Goal: Task Accomplishment & Management: Manage account settings

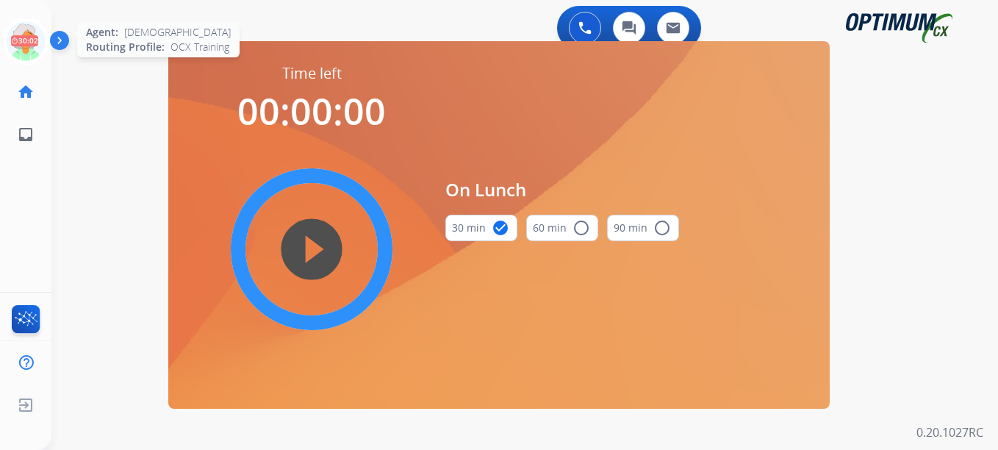
click at [29, 44] on icon at bounding box center [26, 42] width 48 height 48
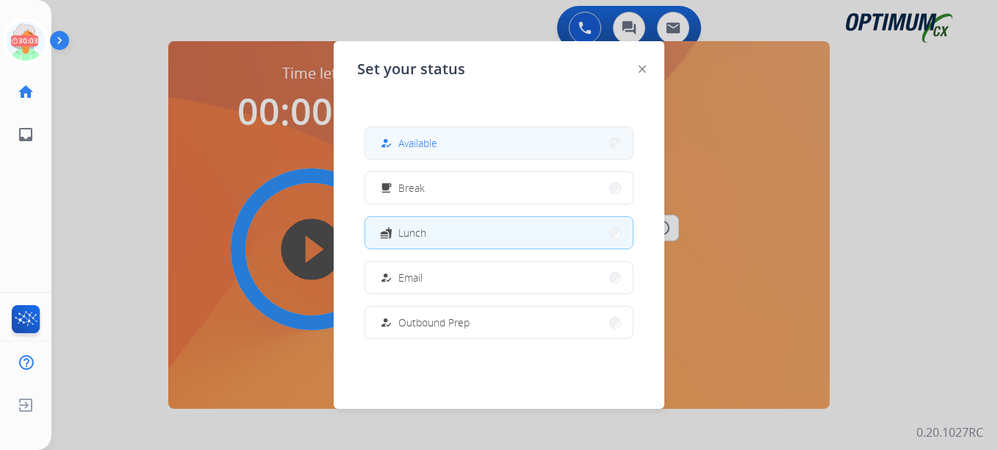
click at [456, 148] on button "how_to_reg Available" at bounding box center [498, 143] width 267 height 32
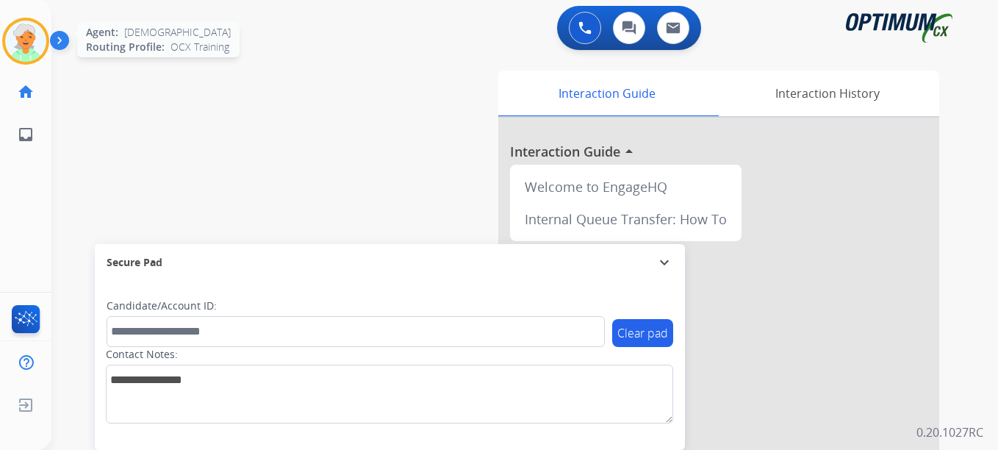
click at [46, 43] on div at bounding box center [25, 41] width 47 height 47
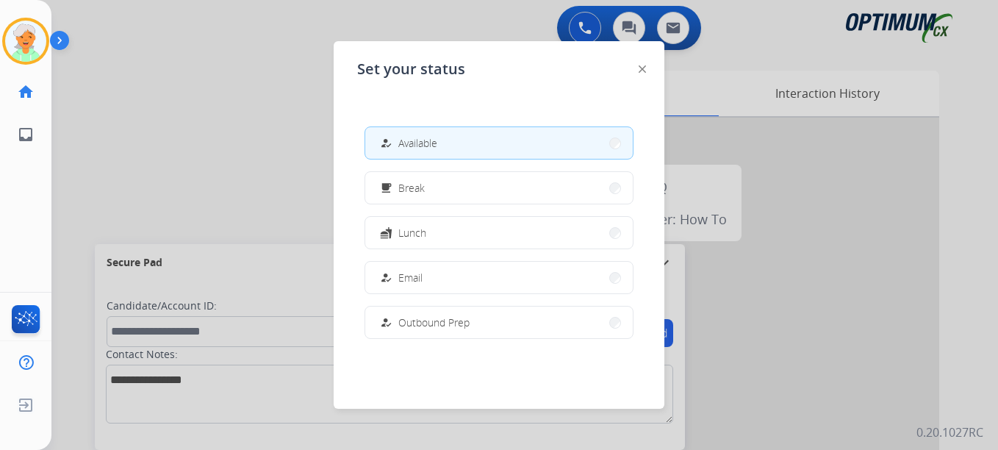
click at [488, 143] on button "how_to_reg Available" at bounding box center [498, 143] width 267 height 32
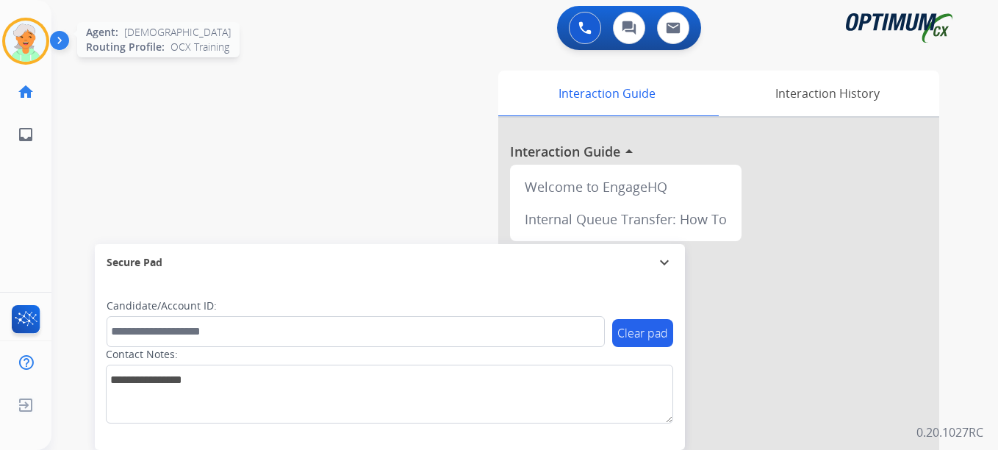
click at [26, 39] on img at bounding box center [25, 41] width 41 height 41
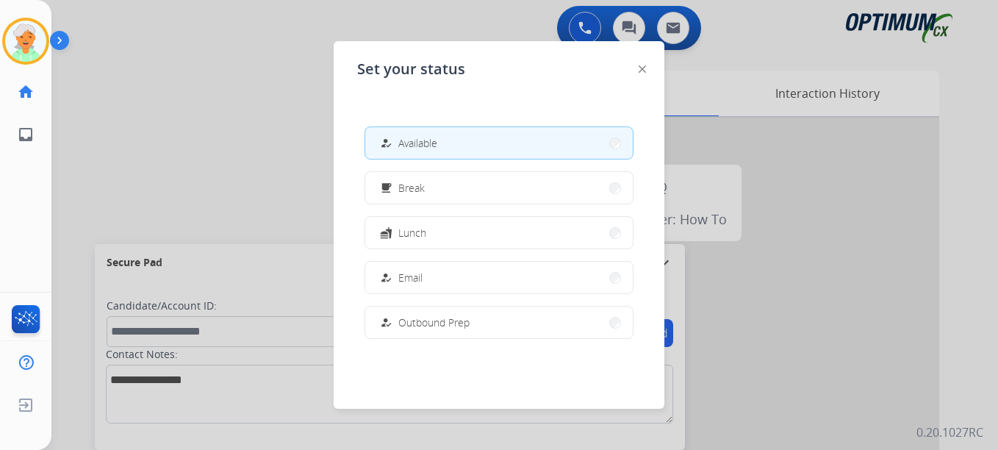
click at [425, 132] on button "how_to_reg Available" at bounding box center [498, 143] width 267 height 32
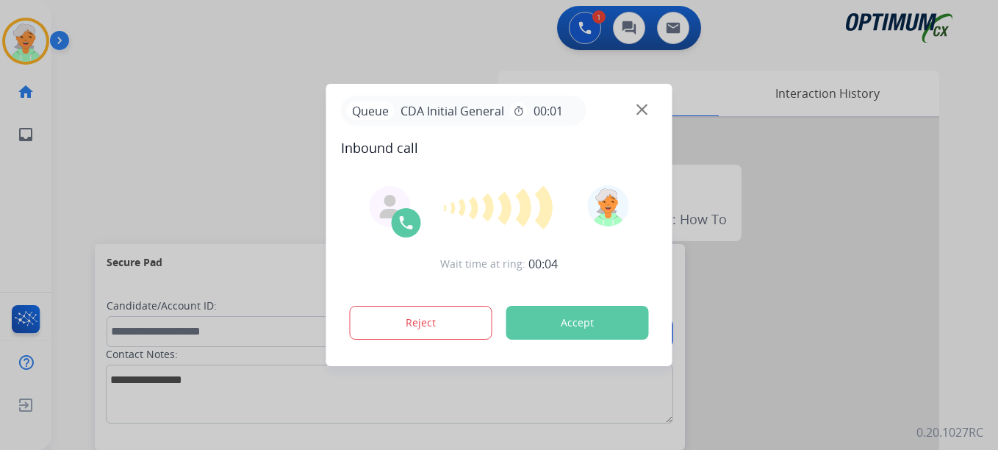
click at [30, 106] on div at bounding box center [499, 225] width 998 height 450
click at [592, 327] on button "Accept" at bounding box center [577, 323] width 143 height 34
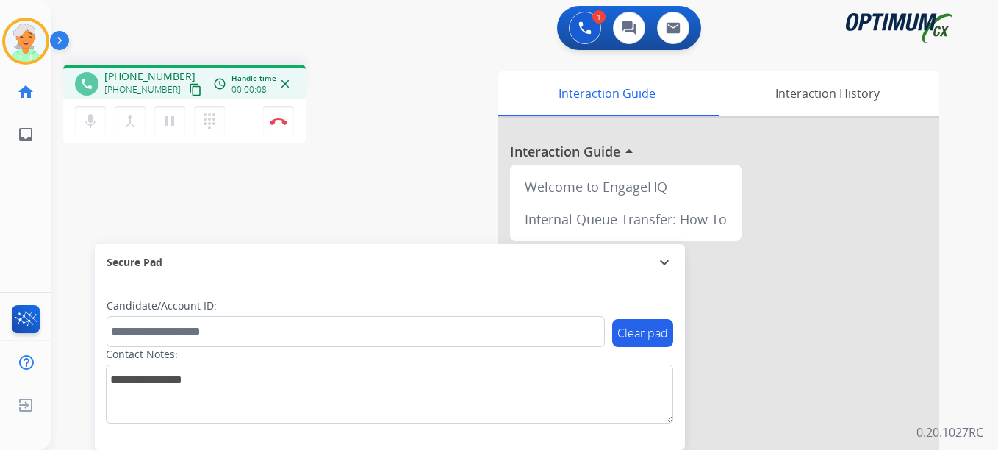
click at [189, 89] on mat-icon "content_copy" at bounding box center [195, 89] width 13 height 13
click at [189, 87] on mat-icon "content_copy" at bounding box center [195, 89] width 13 height 13
click at [272, 128] on button "Disconnect" at bounding box center [278, 121] width 31 height 31
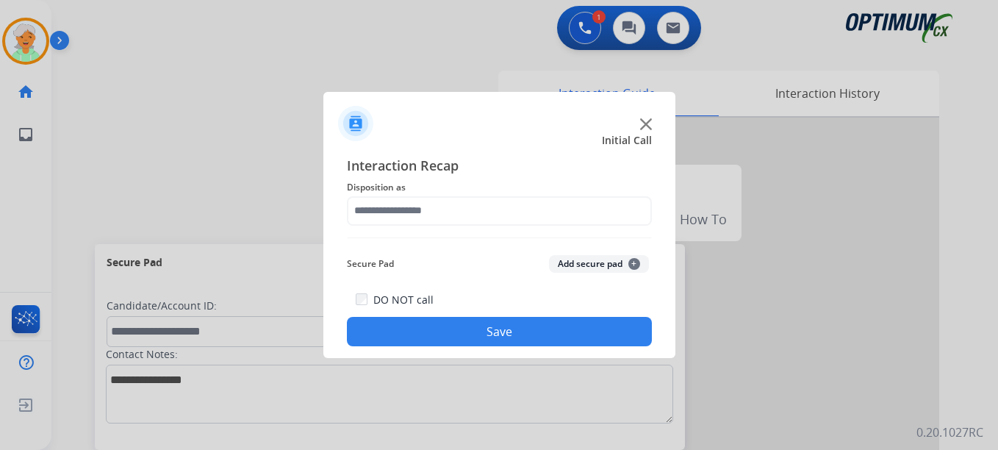
click at [405, 227] on div "Interaction Recap Disposition as Secure Pad Add secure pad + DO NOT call Save" at bounding box center [499, 251] width 305 height 192
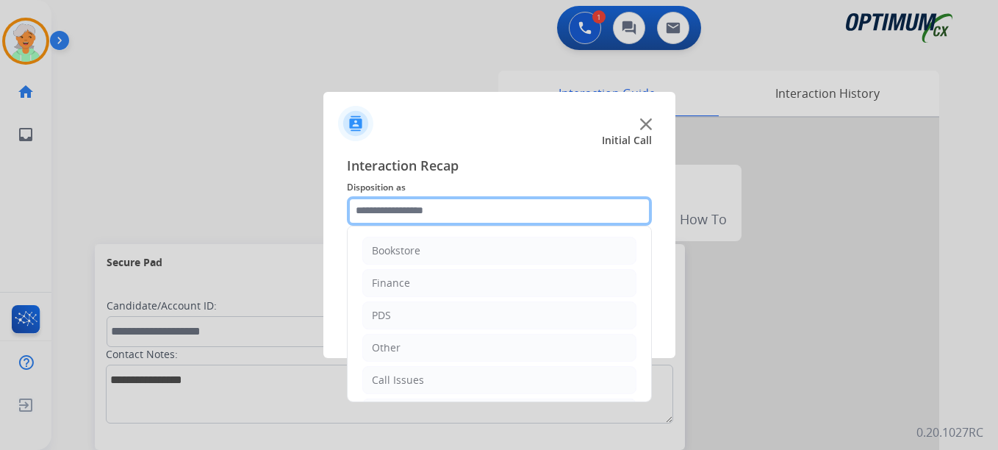
click at [411, 217] on input "text" at bounding box center [499, 210] width 305 height 29
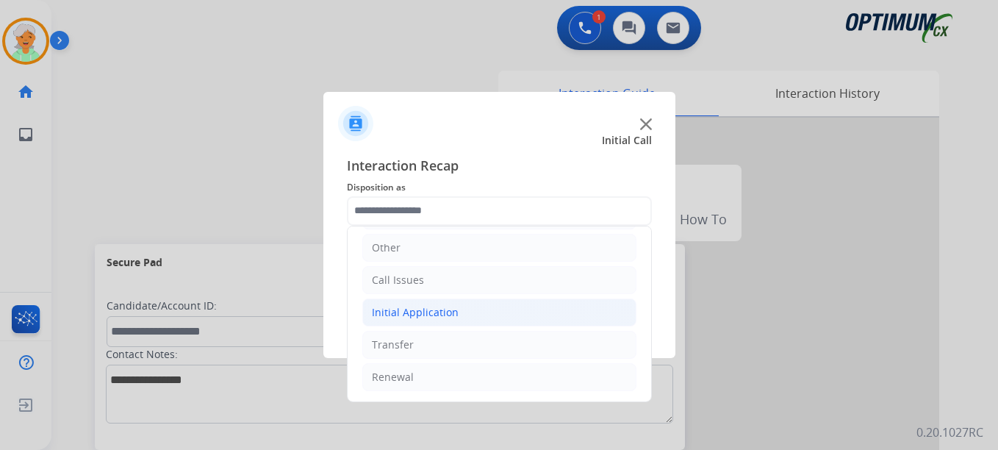
click at [430, 305] on div "Initial Application" at bounding box center [415, 312] width 87 height 15
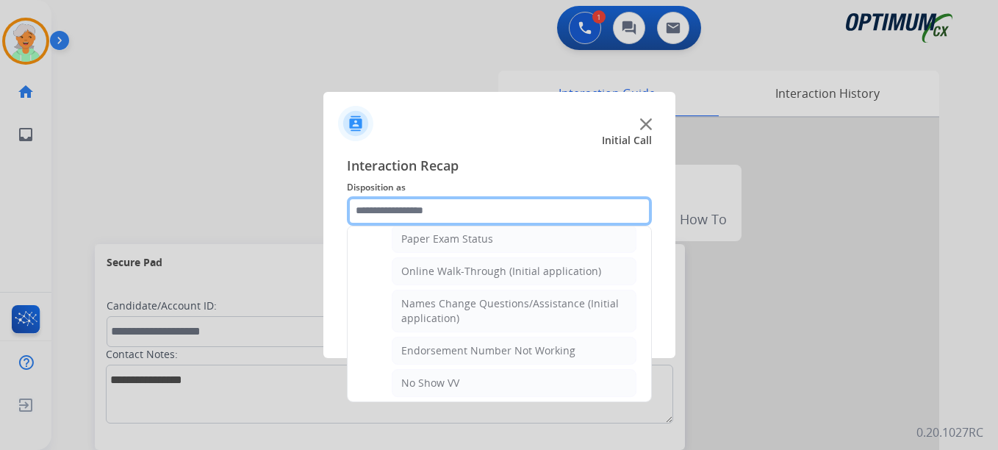
scroll to position [9, 0]
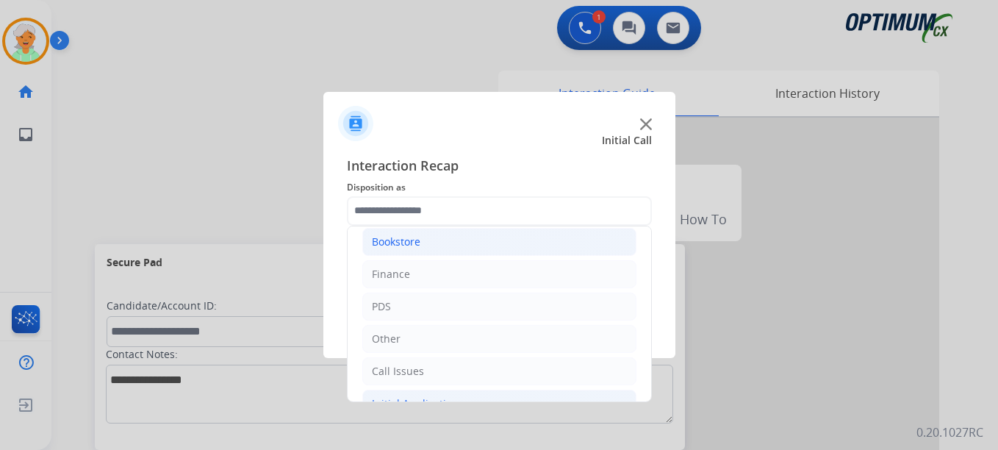
click at [402, 246] on div "Bookstore" at bounding box center [396, 241] width 48 height 15
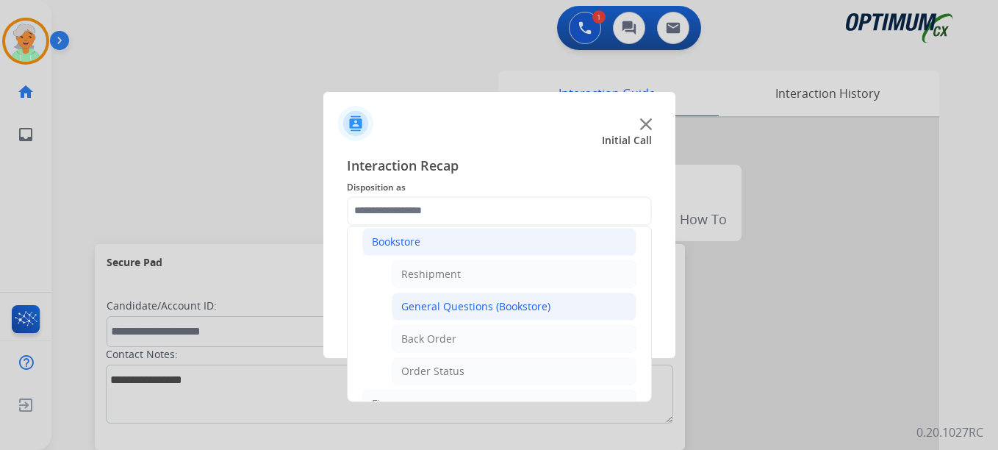
click at [426, 309] on div "General Questions (Bookstore)" at bounding box center [475, 306] width 149 height 15
type input "**********"
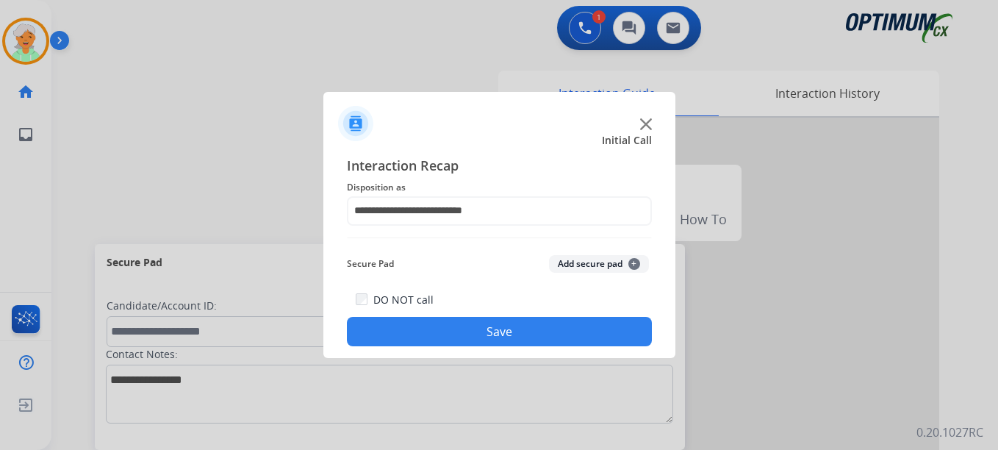
click at [439, 342] on button "Save" at bounding box center [499, 331] width 305 height 29
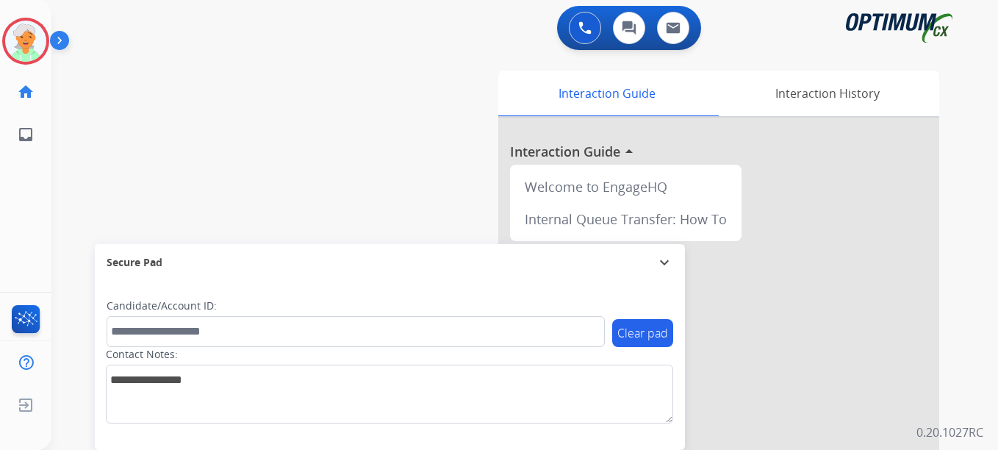
drag, startPoint x: 40, startPoint y: 227, endPoint x: 35, endPoint y: 209, distance: 19.3
click at [37, 226] on div "Christi Internet Issue Edit Avatar Agent: Christi Routing Profile: OCX Training…" at bounding box center [25, 225] width 51 height 450
click at [16, 41] on img at bounding box center [25, 41] width 41 height 41
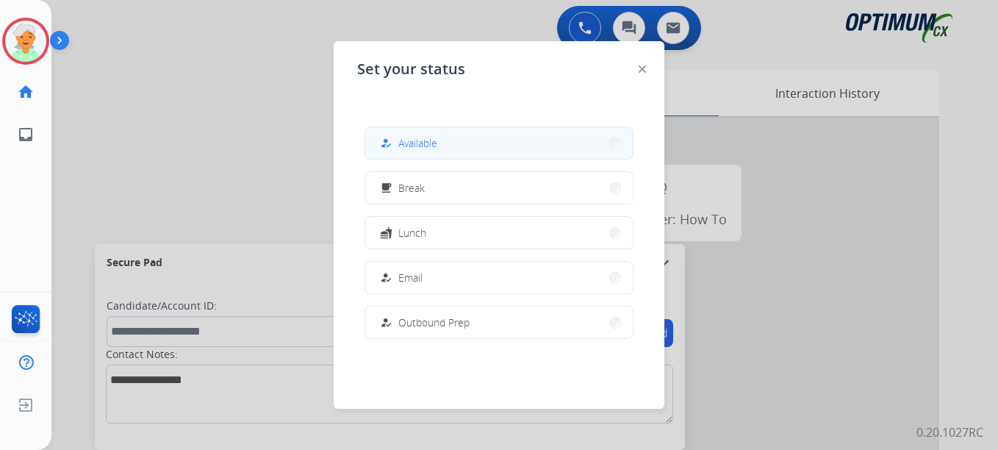
click at [493, 151] on button "how_to_reg Available" at bounding box center [498, 143] width 267 height 32
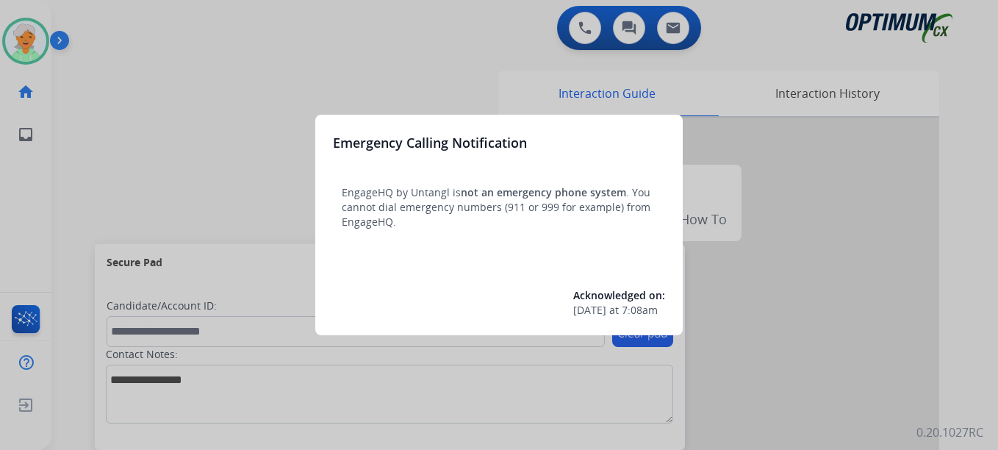
click at [428, 281] on div "Emergency Calling Notification EngageHQ by Untangl is not an emergency phone sy…" at bounding box center [498, 225] width 367 height 220
click at [143, 111] on div at bounding box center [499, 225] width 998 height 450
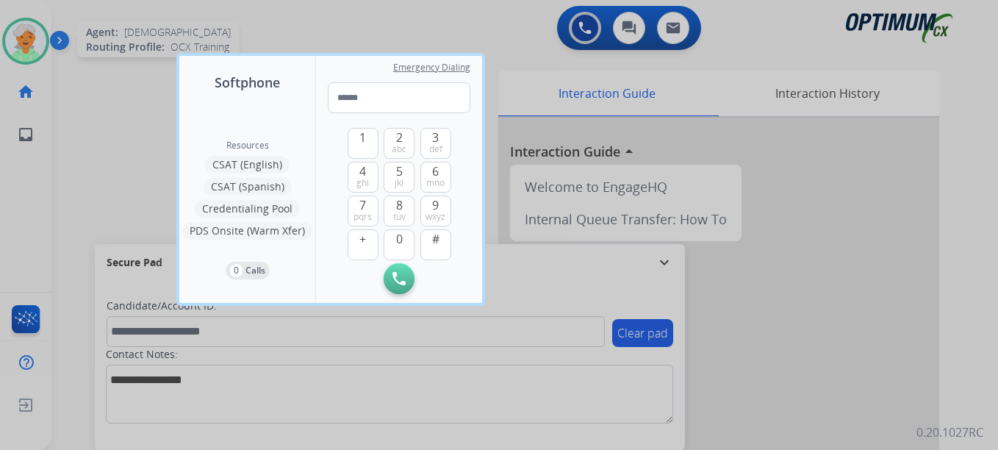
click at [30, 43] on div at bounding box center [499, 225] width 998 height 450
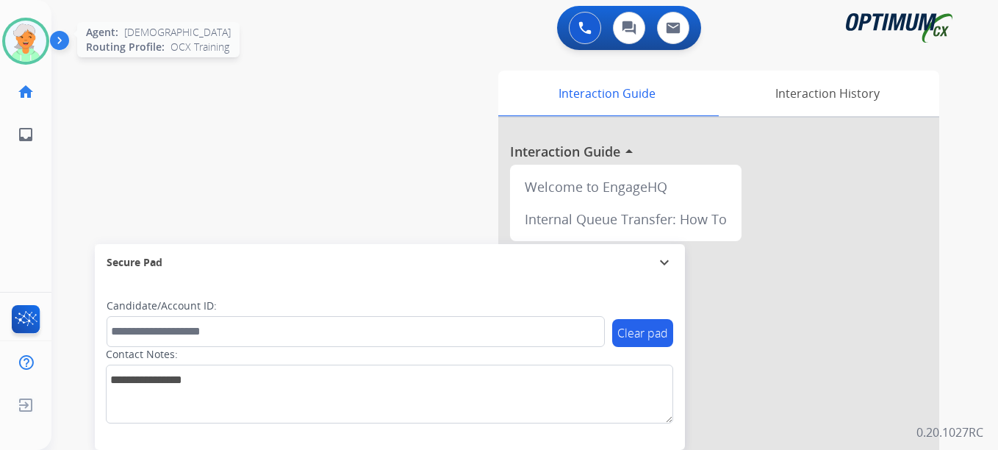
click at [40, 43] on img at bounding box center [25, 41] width 41 height 41
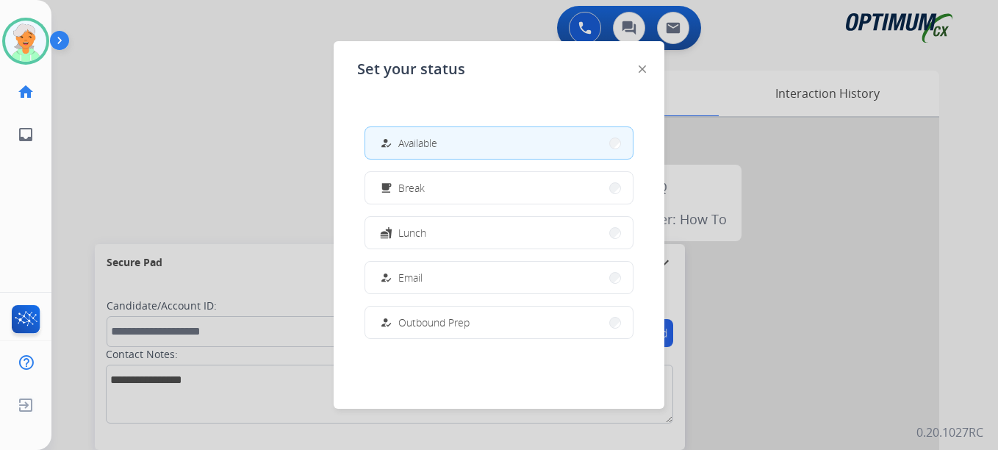
click at [414, 154] on button "how_to_reg Available" at bounding box center [498, 143] width 267 height 32
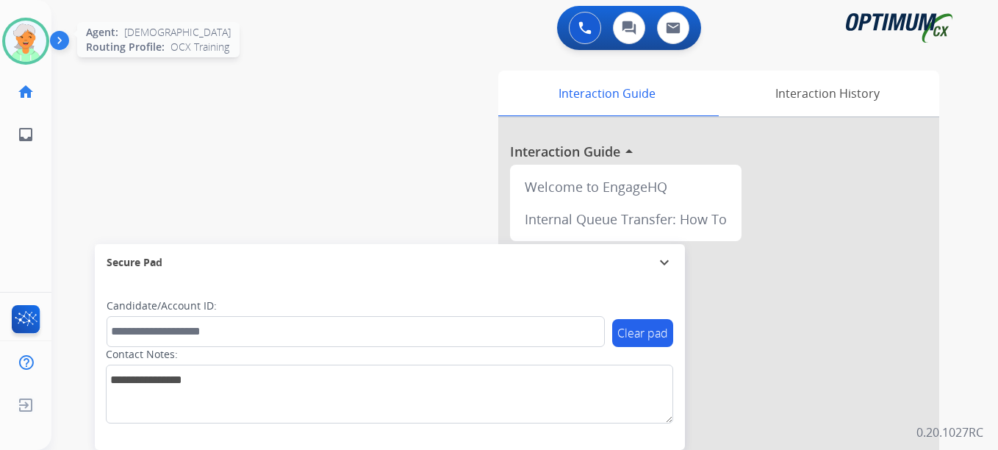
click at [9, 42] on img at bounding box center [25, 41] width 41 height 41
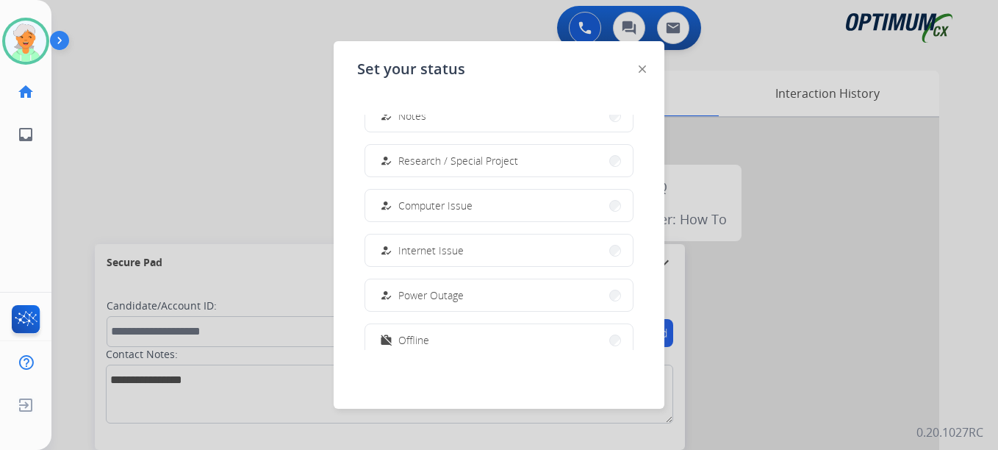
scroll to position [367, 0]
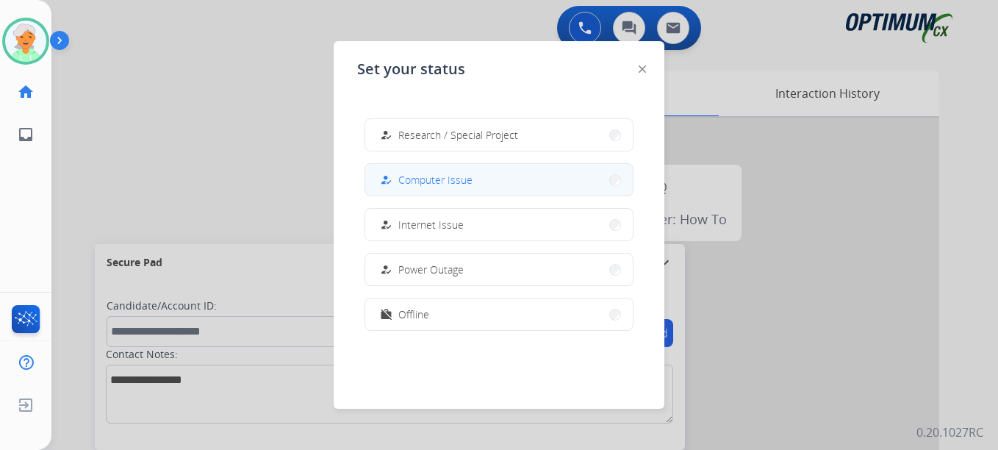
click at [466, 180] on span "Computer Issue" at bounding box center [435, 179] width 74 height 15
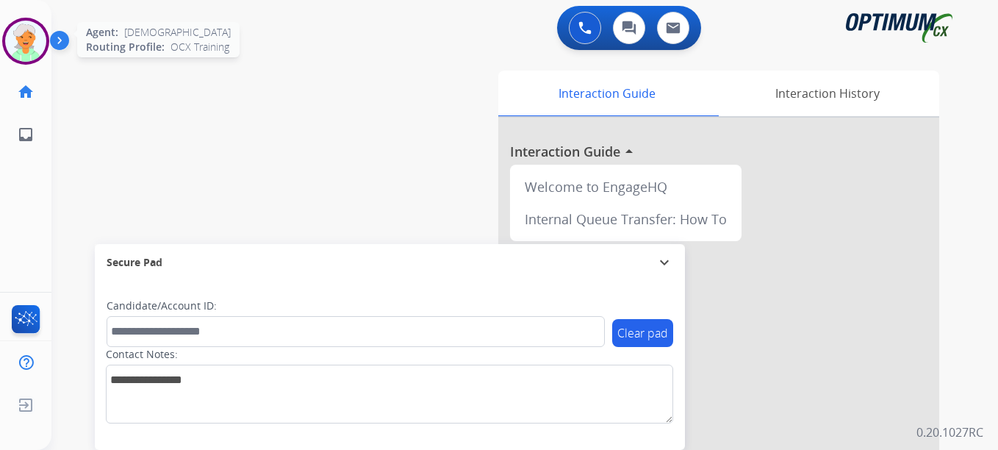
click at [38, 44] on img at bounding box center [25, 41] width 41 height 41
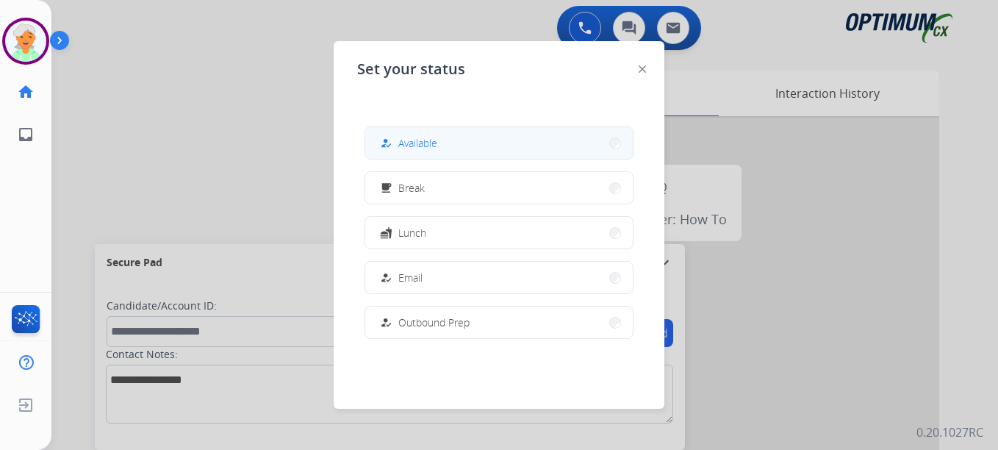
click at [392, 148] on div "how_to_reg" at bounding box center [387, 143] width 21 height 18
